Goal: Find specific page/section: Find specific page/section

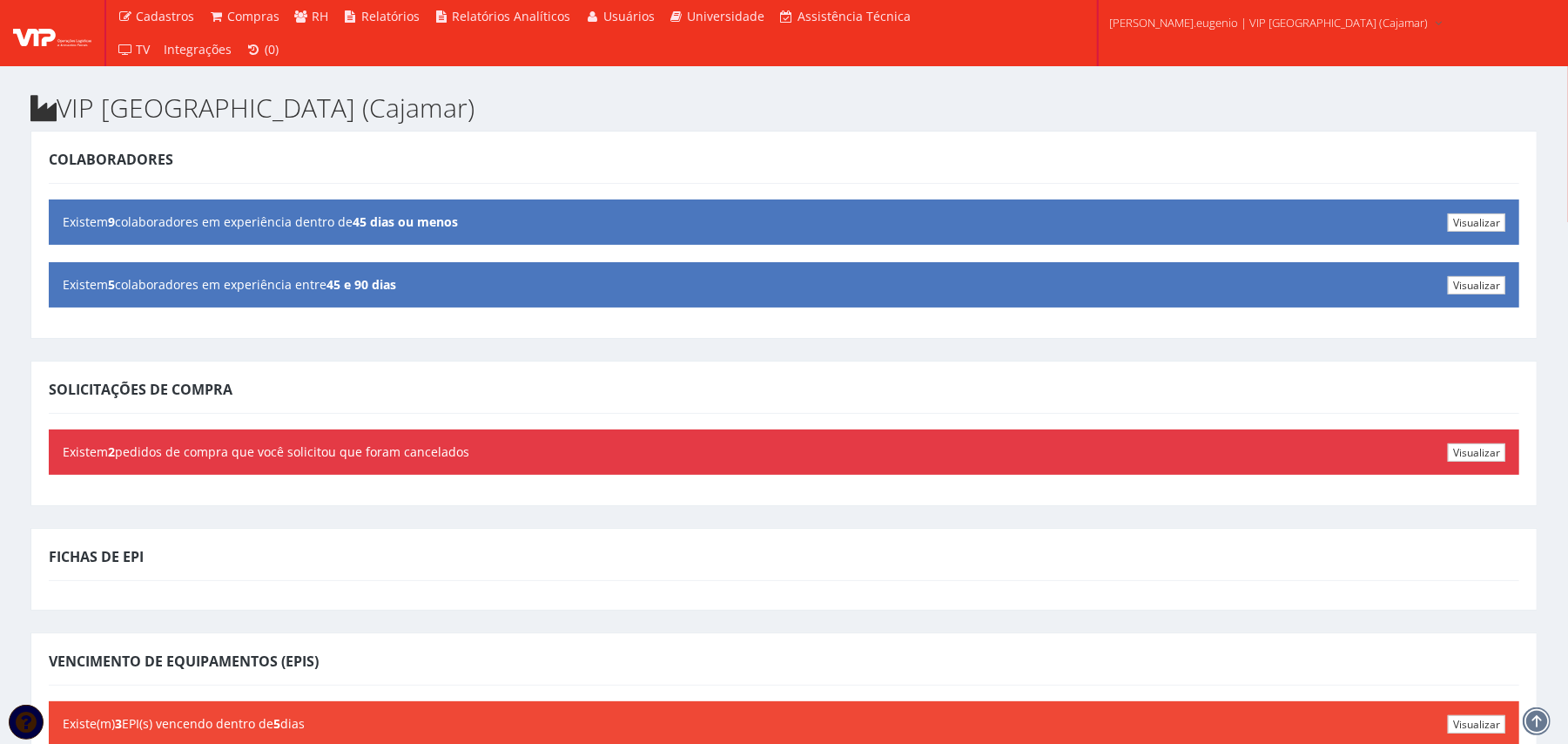
click at [343, 138] on div "Colaboradores Visualizar Existem 9 colaboradores em experiência dentro de 45 di…" at bounding box center [784, 234] width 1508 height 208
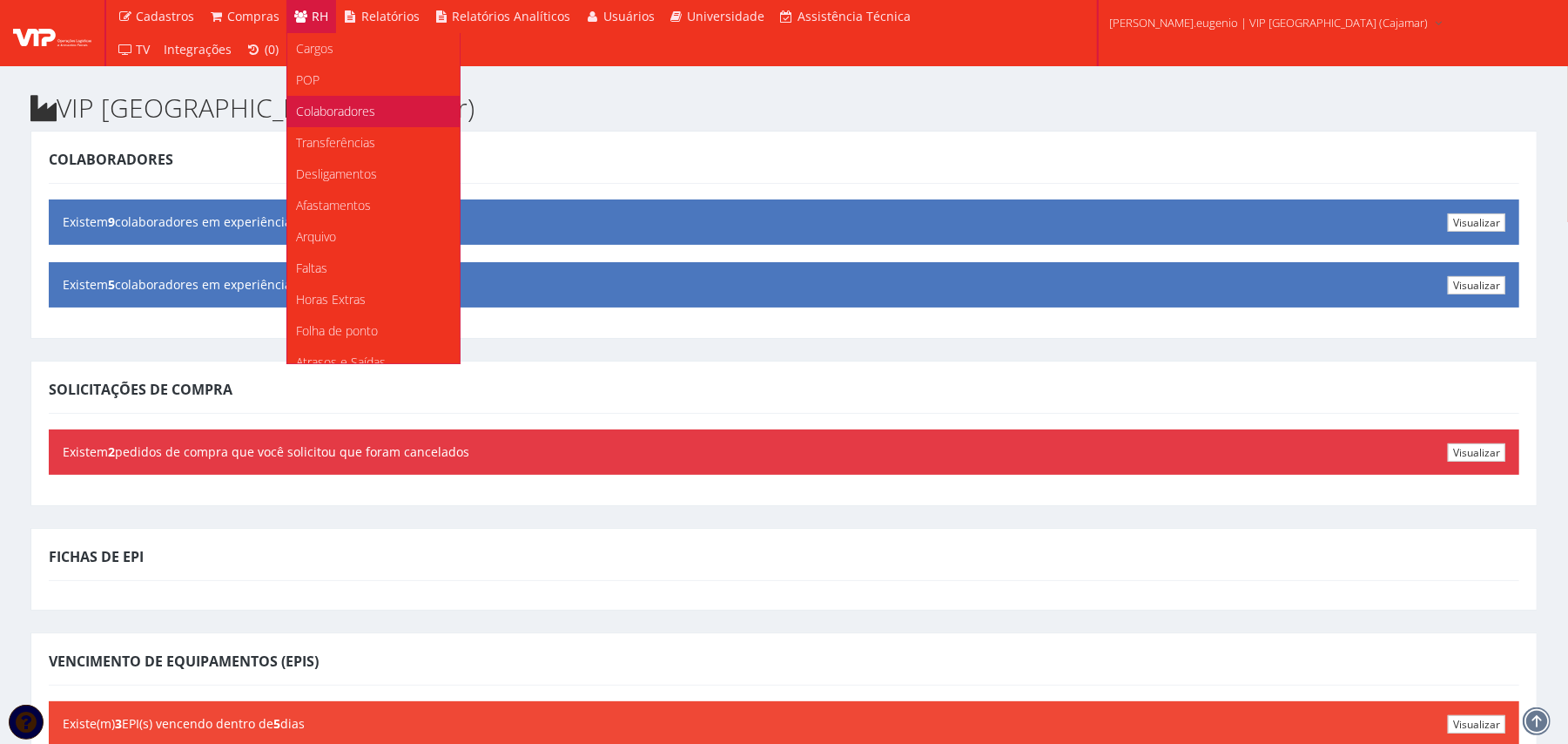
click at [347, 105] on span "Colaboradores" at bounding box center [336, 111] width 80 height 17
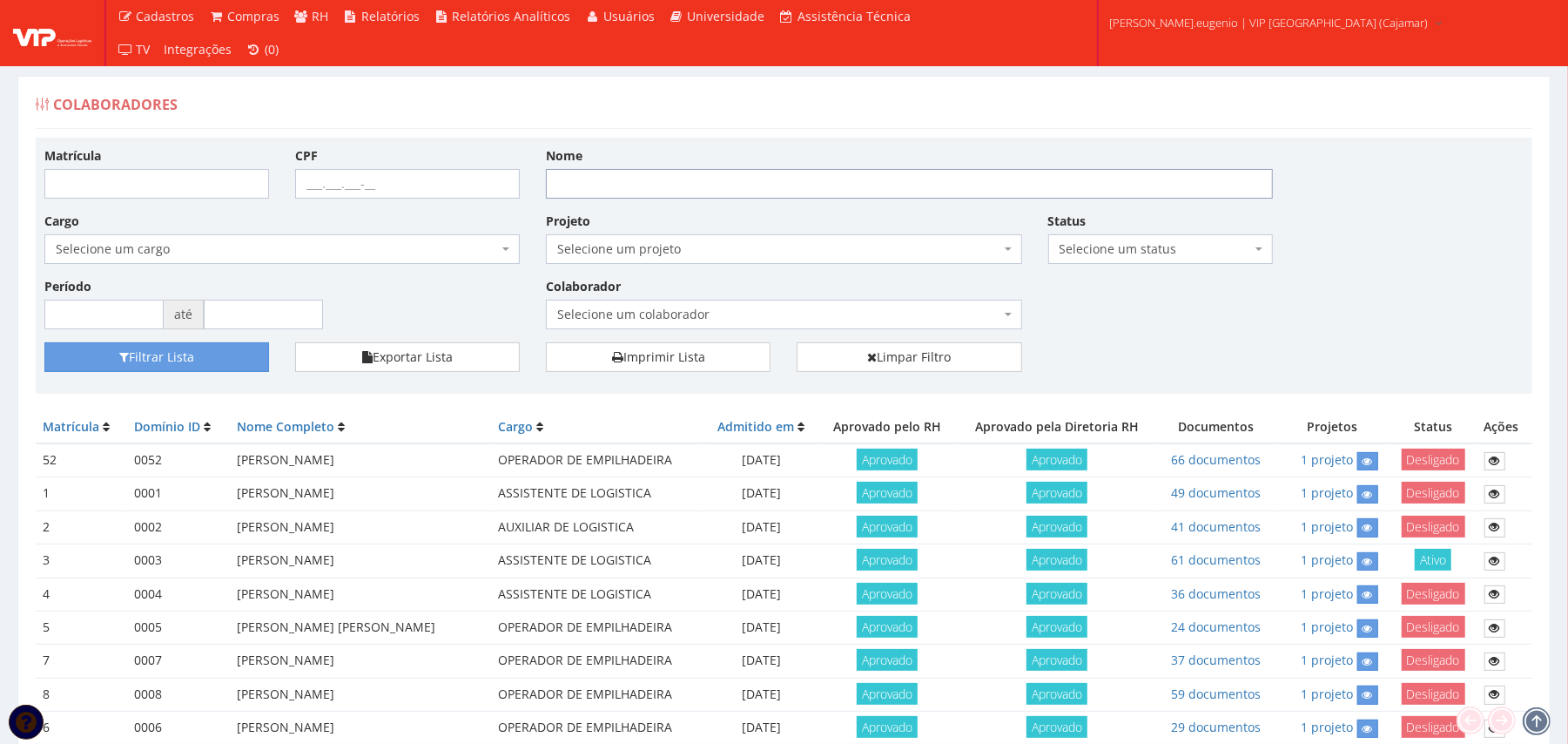
click at [717, 192] on input "Nome" at bounding box center [910, 184] width 727 height 29
type input "jefferson"
click at [45, 342] on button "Filtrar Lista" at bounding box center [157, 357] width 225 height 29
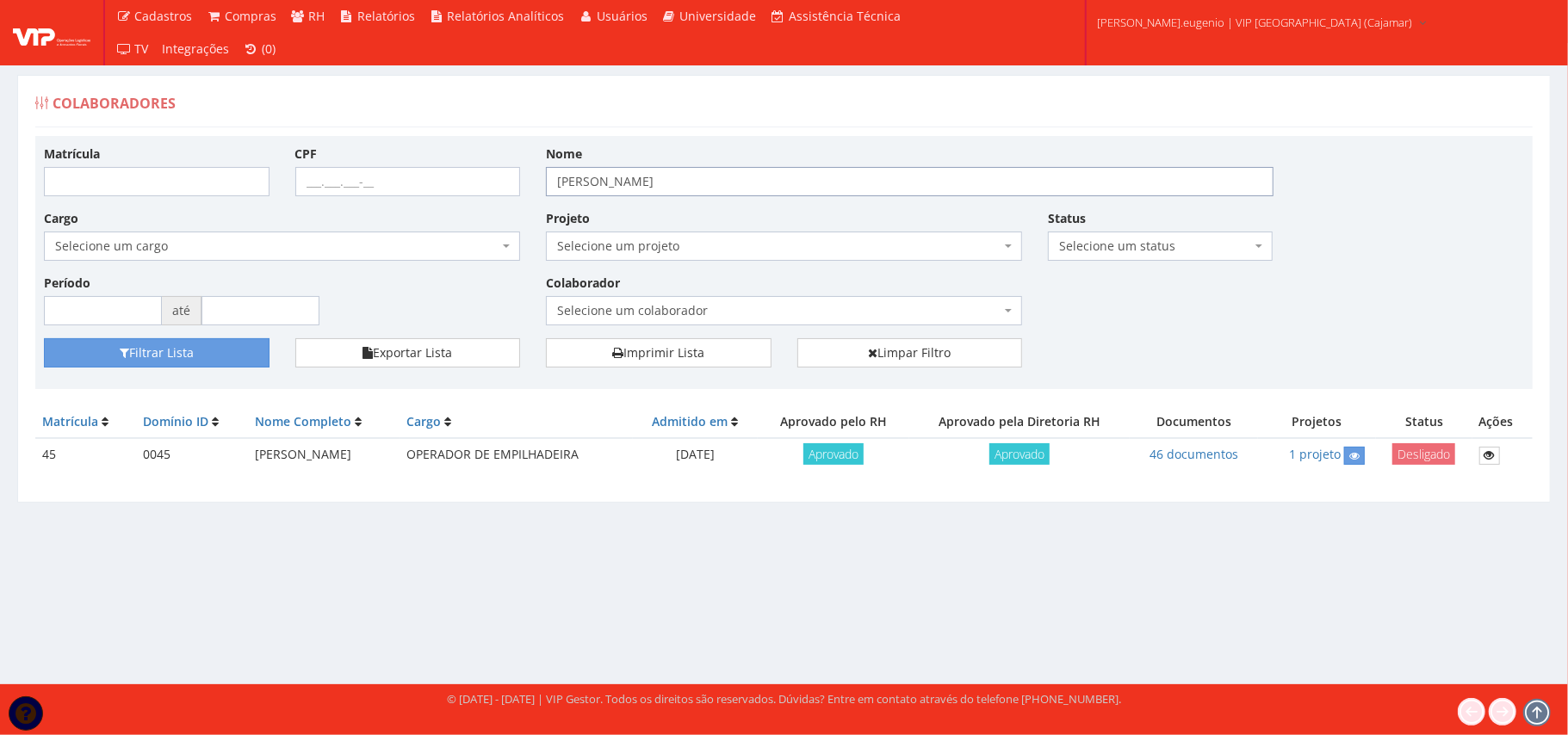
click at [570, 176] on input "jefferson" at bounding box center [909, 182] width 728 height 29
type input "jeferson"
click at [44, 338] on button "Filtrar Lista" at bounding box center [157, 353] width 226 height 29
click at [1482, 455] on link at bounding box center [1490, 455] width 21 height 18
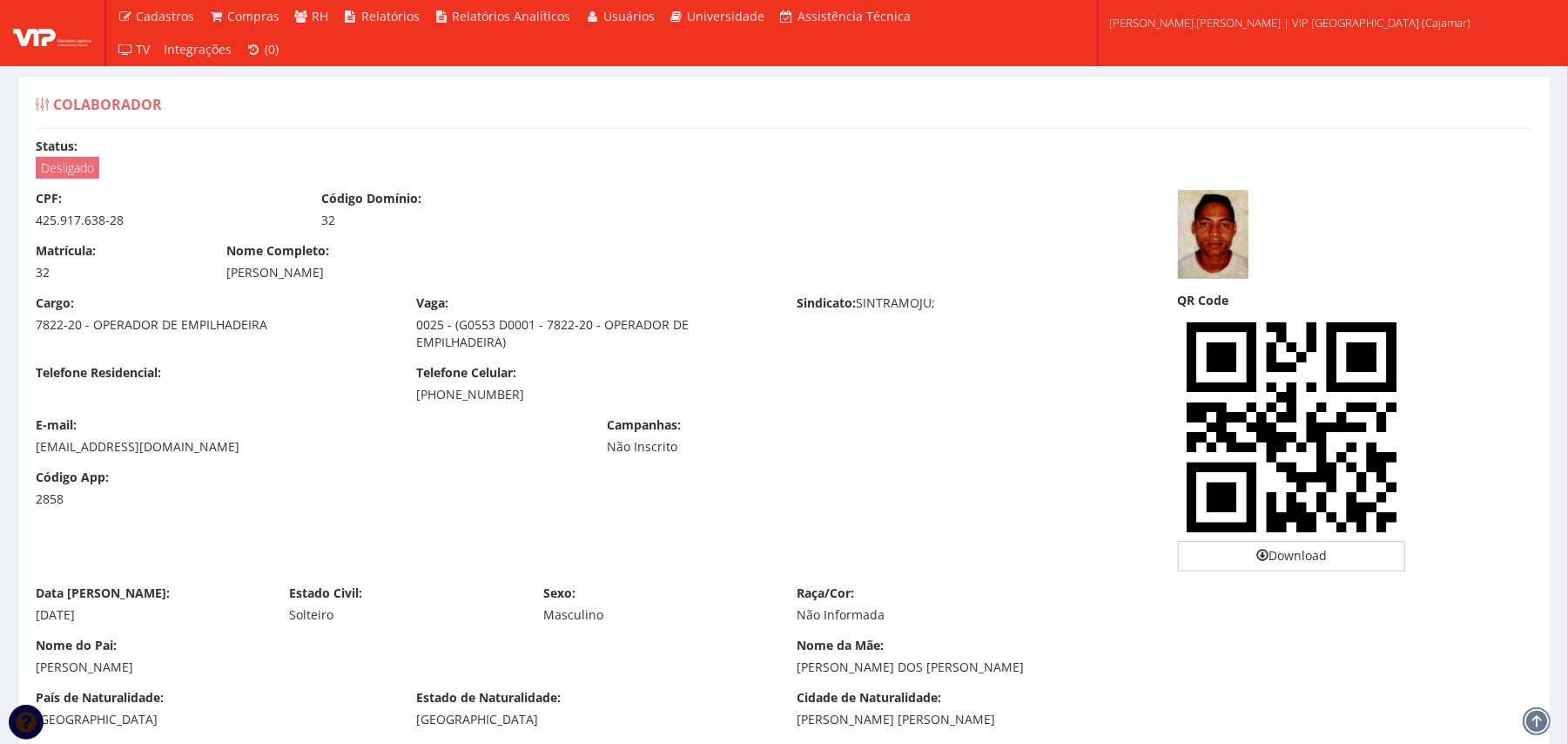
click at [1209, 240] on img at bounding box center [1213, 233] width 71 height 89
click at [1205, 216] on img at bounding box center [1213, 233] width 71 height 89
click at [1212, 244] on img at bounding box center [1213, 233] width 71 height 89
